Goal: Task Accomplishment & Management: Use online tool/utility

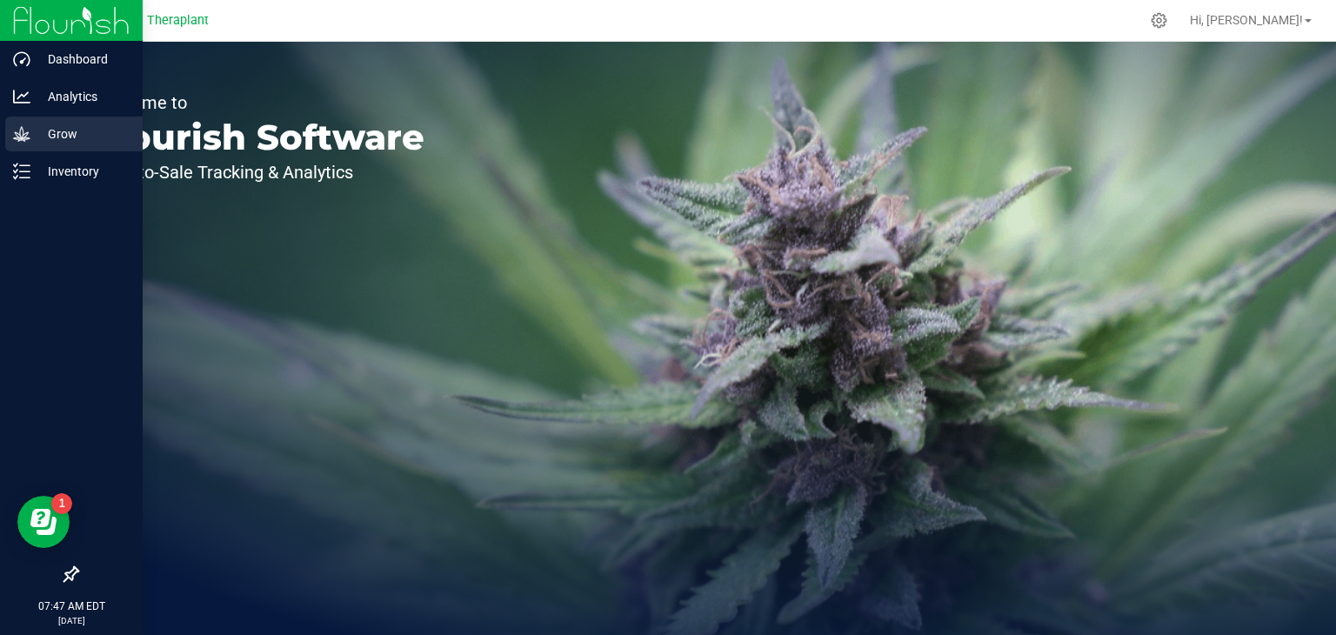
click at [57, 137] on p "Grow" at bounding box center [82, 133] width 104 height 21
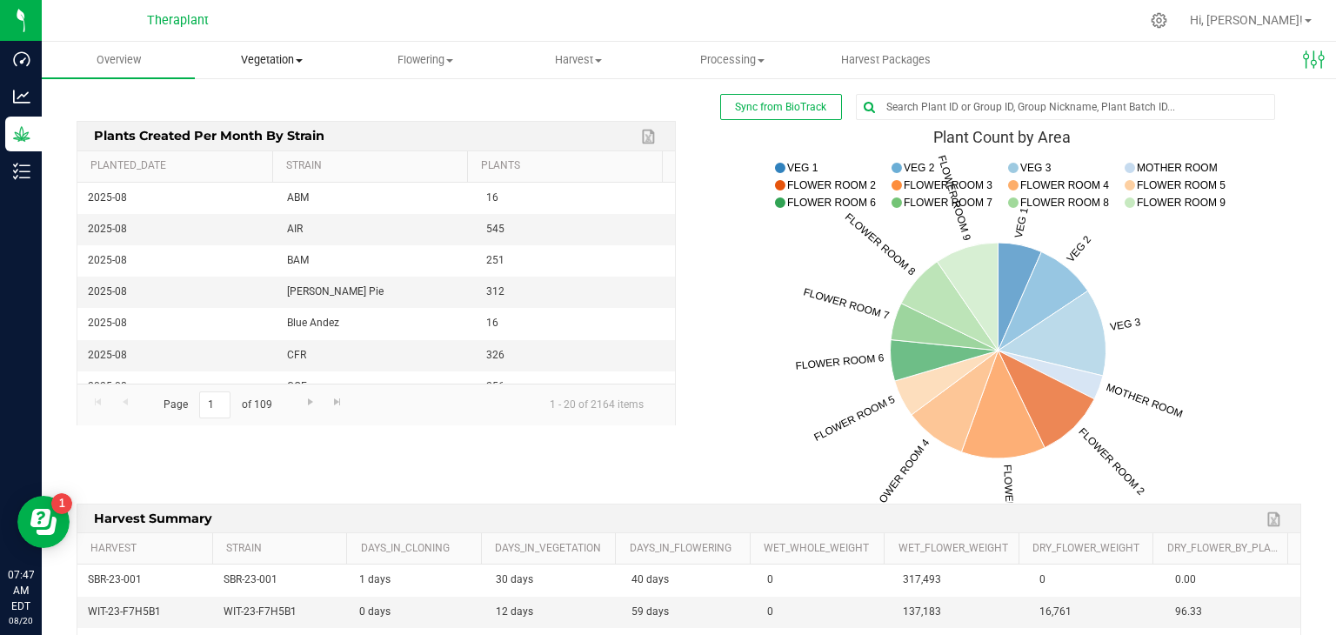
click at [278, 69] on uib-tab-heading "Vegetation Veg groups Veg plants Mother groups Mother plants Apply to plants Pl…" at bounding box center [271, 60] width 151 height 35
click at [257, 124] on span "Veg plants" at bounding box center [248, 125] width 107 height 15
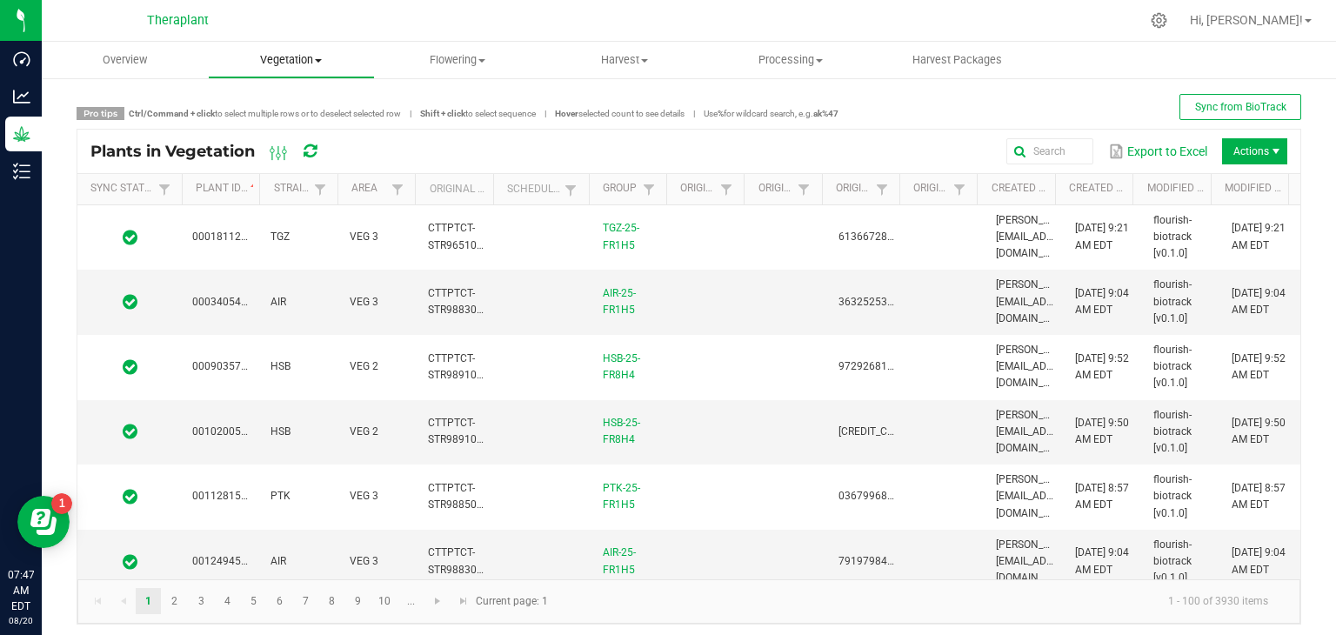
click at [297, 67] on span "Vegetation" at bounding box center [291, 60] width 164 height 16
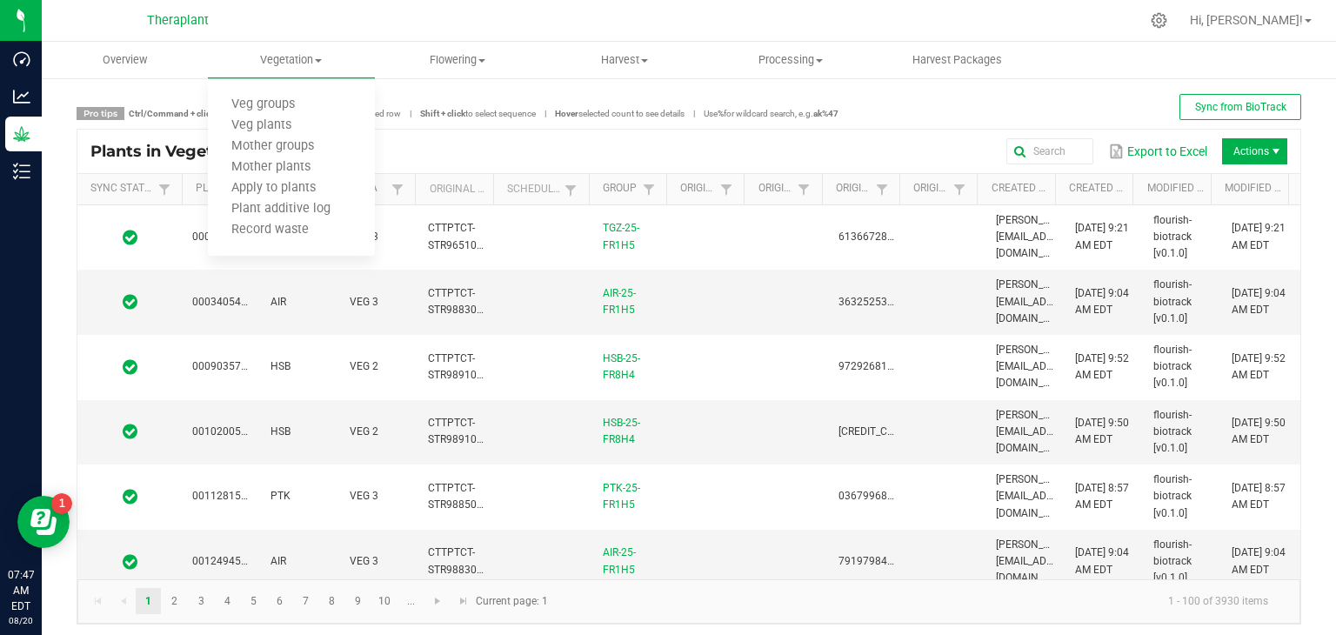
click at [400, 29] on div at bounding box center [725, 20] width 828 height 34
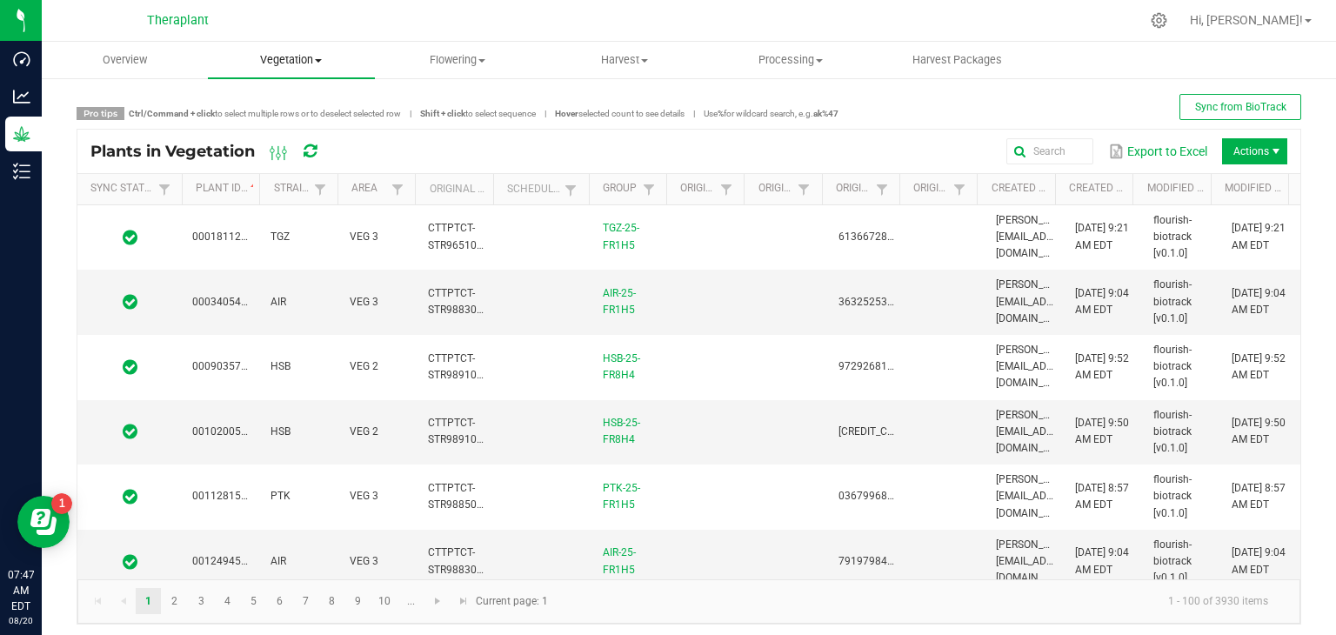
click at [310, 59] on span "Vegetation" at bounding box center [291, 60] width 166 height 16
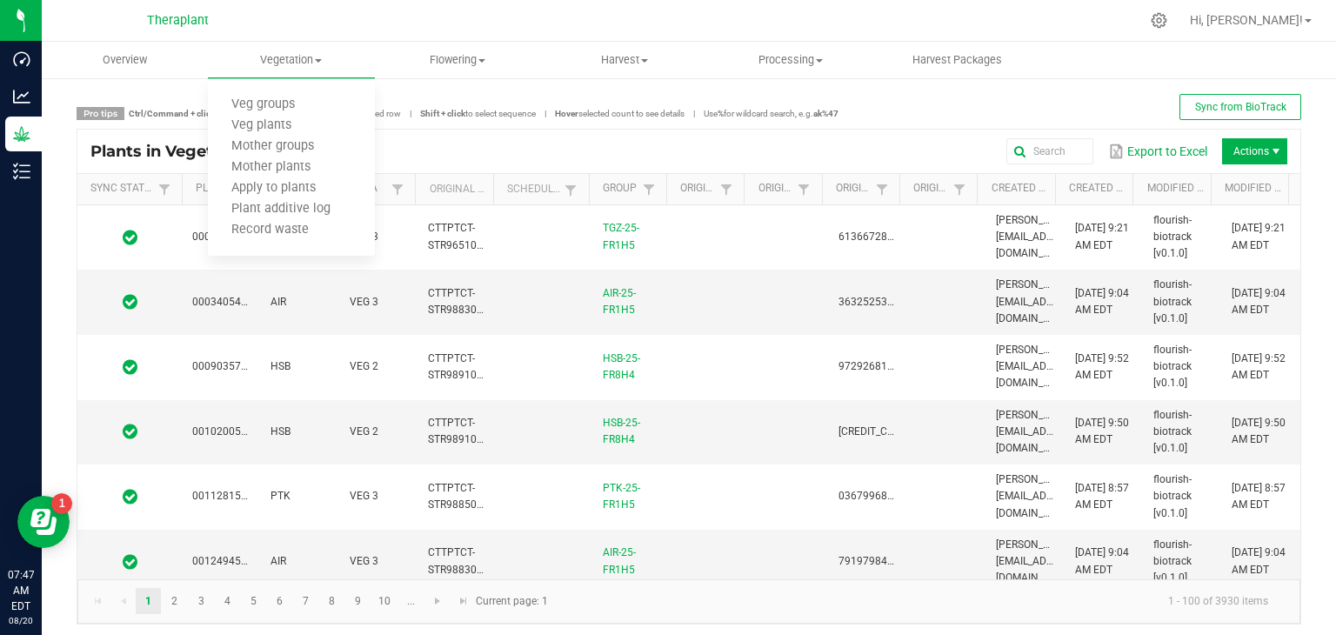
click at [416, 92] on div "Pro tips Ctrl/Command + click to select multiple rows or to deselect selected r…" at bounding box center [689, 359] width 1294 height 565
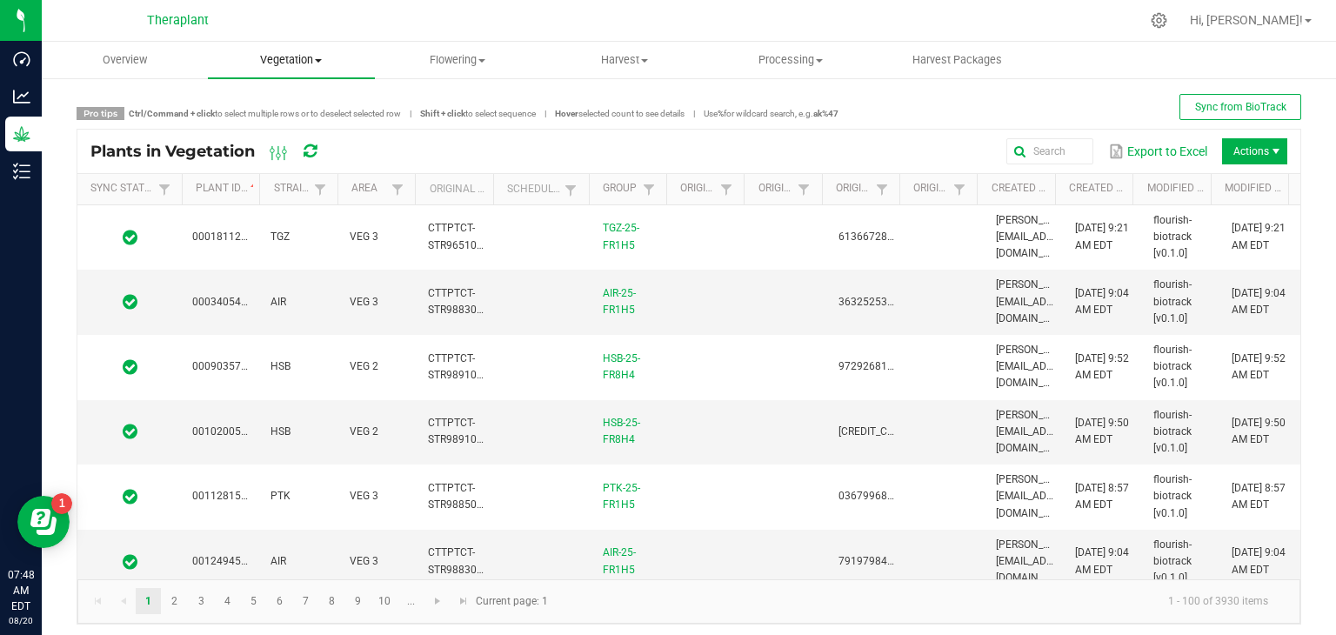
click at [317, 62] on span at bounding box center [318, 60] width 7 height 3
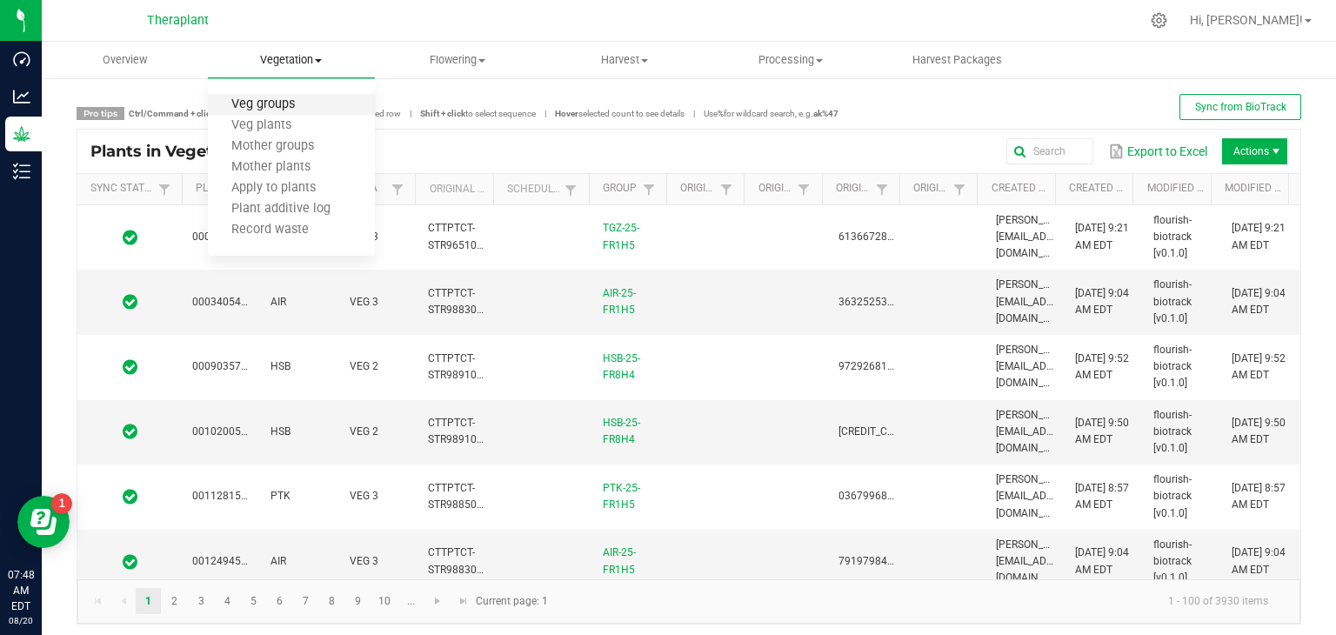
click at [282, 105] on span "Veg groups" at bounding box center [263, 104] width 110 height 15
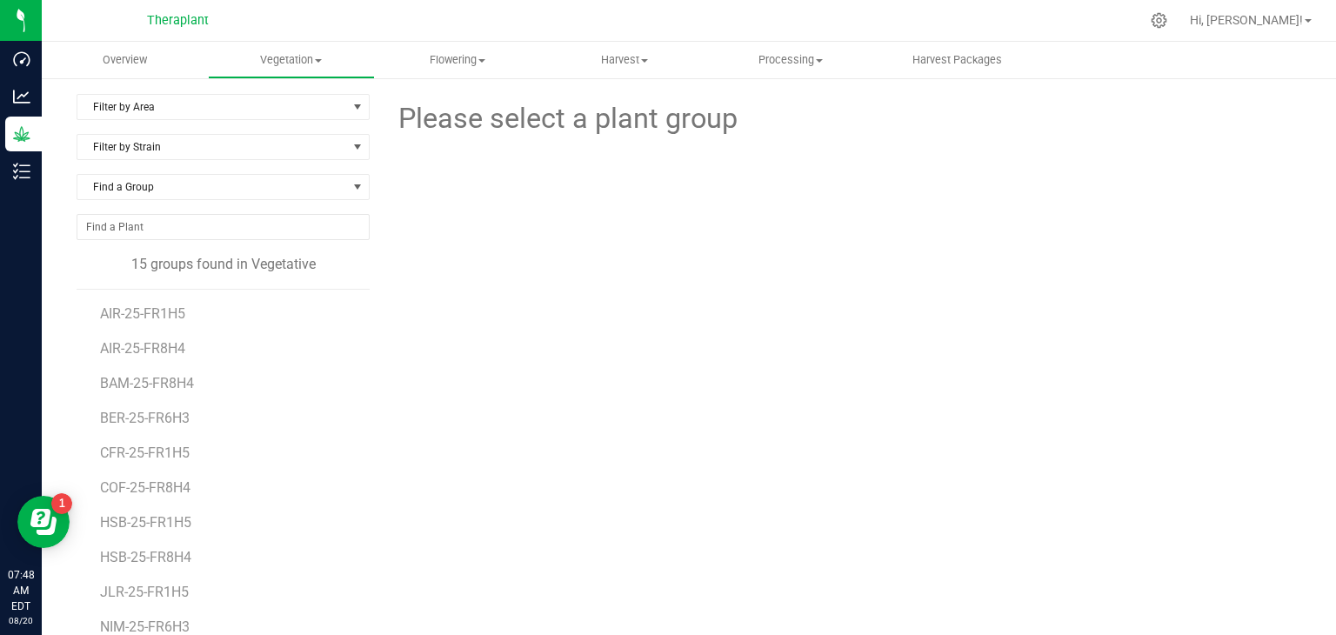
scroll to position [2, 0]
click at [351, 109] on span "select" at bounding box center [357, 107] width 14 height 14
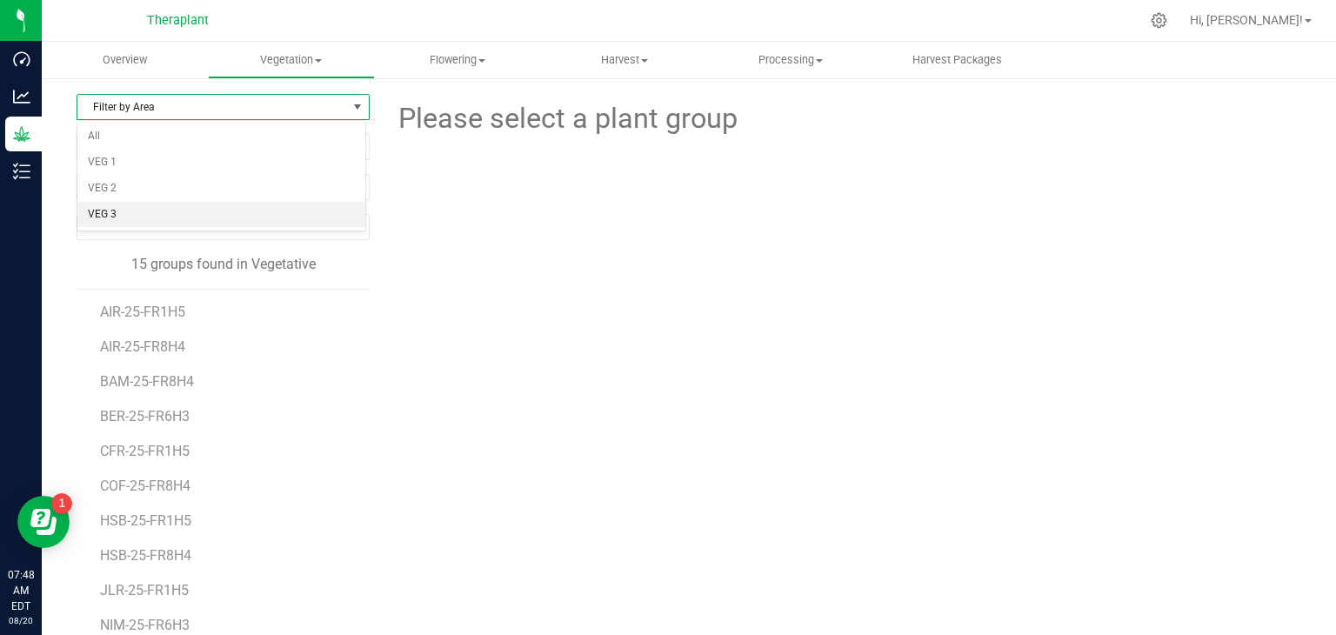
click at [120, 209] on li "VEG 3" at bounding box center [221, 215] width 288 height 26
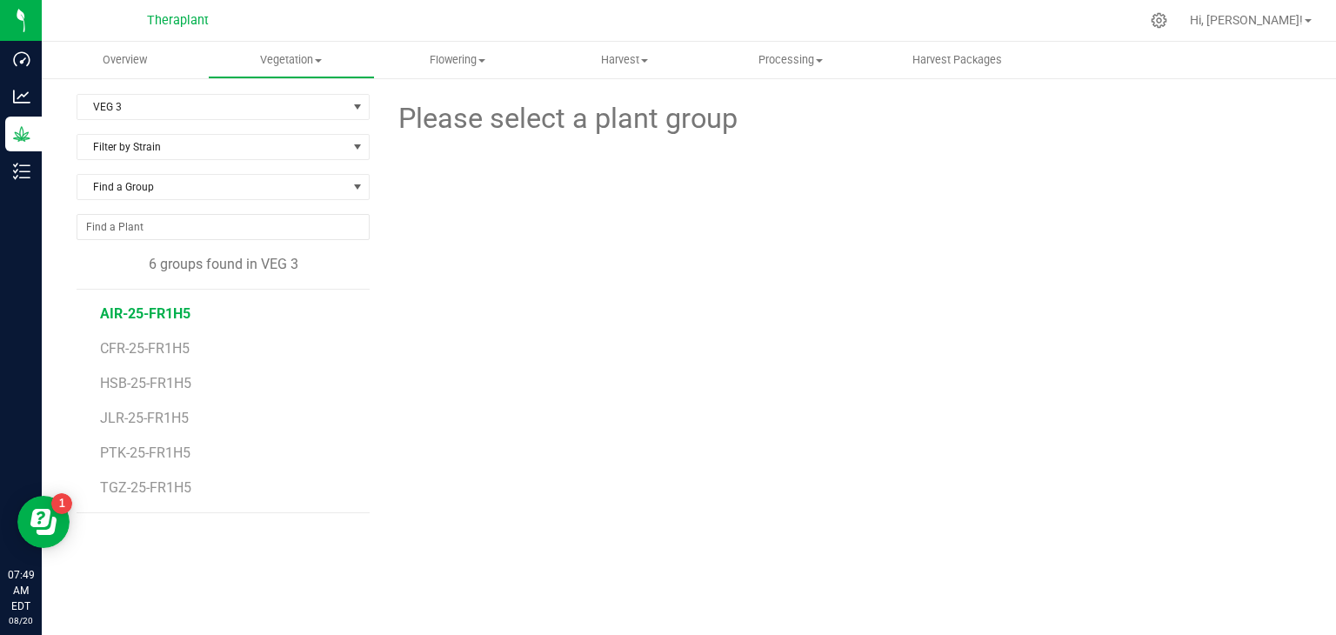
click at [157, 314] on span "AIR-25-FR1H5" at bounding box center [145, 313] width 90 height 17
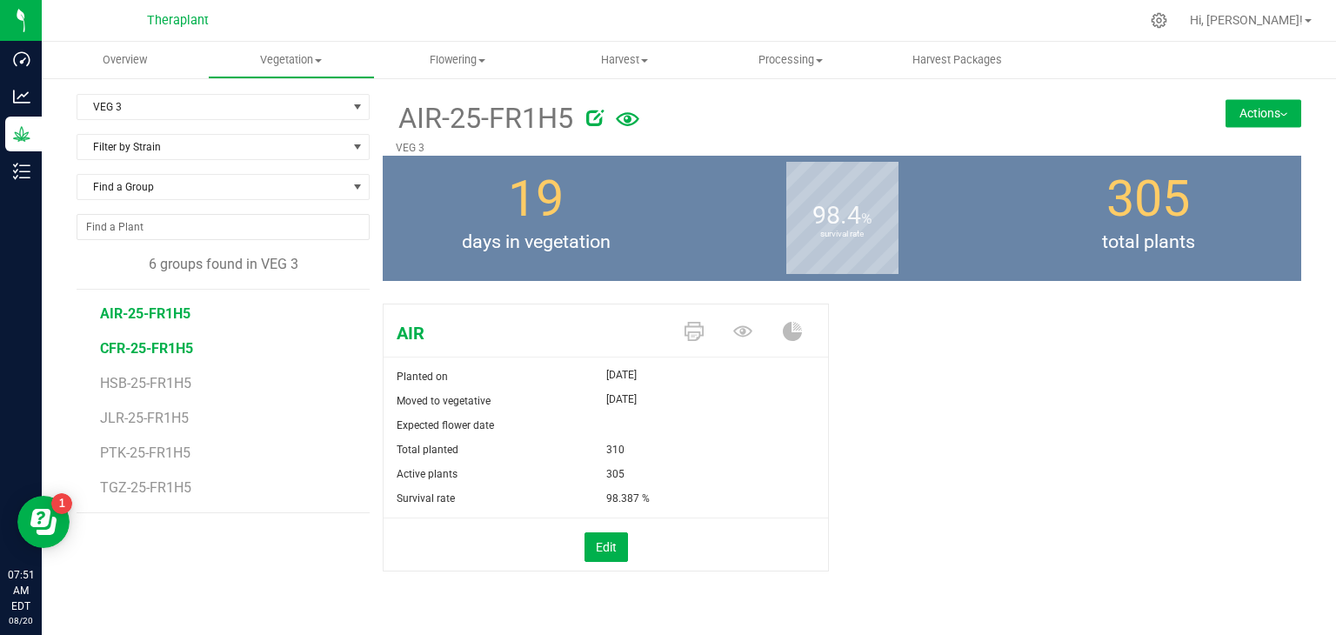
click at [161, 347] on span "CFR-25-FR1H5" at bounding box center [146, 348] width 93 height 17
click at [136, 379] on span "HSB-25-FR1H5" at bounding box center [147, 383] width 95 height 17
click at [143, 348] on span "CFR-25-FR1H5" at bounding box center [146, 348] width 93 height 17
click at [148, 415] on span "JLR-25-FR1H5" at bounding box center [146, 418] width 92 height 17
click at [155, 348] on span "CFR-25-FR1H5" at bounding box center [146, 348] width 93 height 17
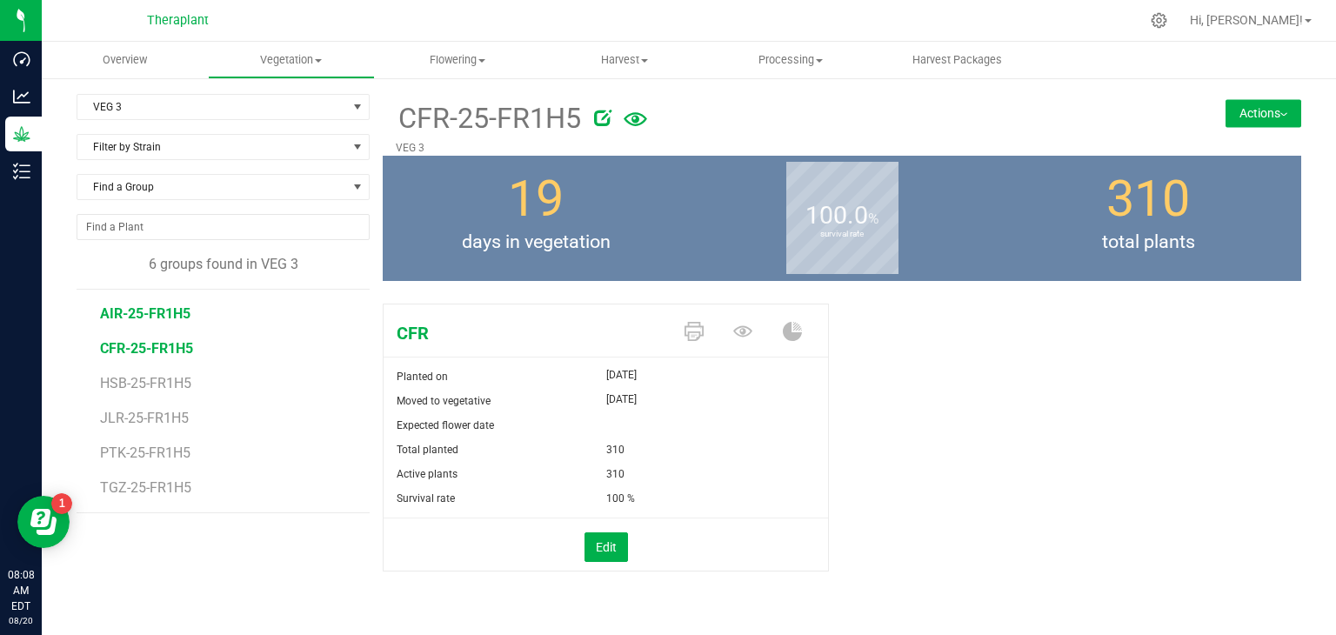
click at [181, 319] on span "AIR-25-FR1H5" at bounding box center [145, 313] width 90 height 17
click at [153, 488] on span "TGZ-25-FR1H5" at bounding box center [147, 487] width 95 height 17
click at [143, 448] on span "PTK-25-FR1H5" at bounding box center [146, 452] width 93 height 17
